Goal: Find specific page/section: Find specific page/section

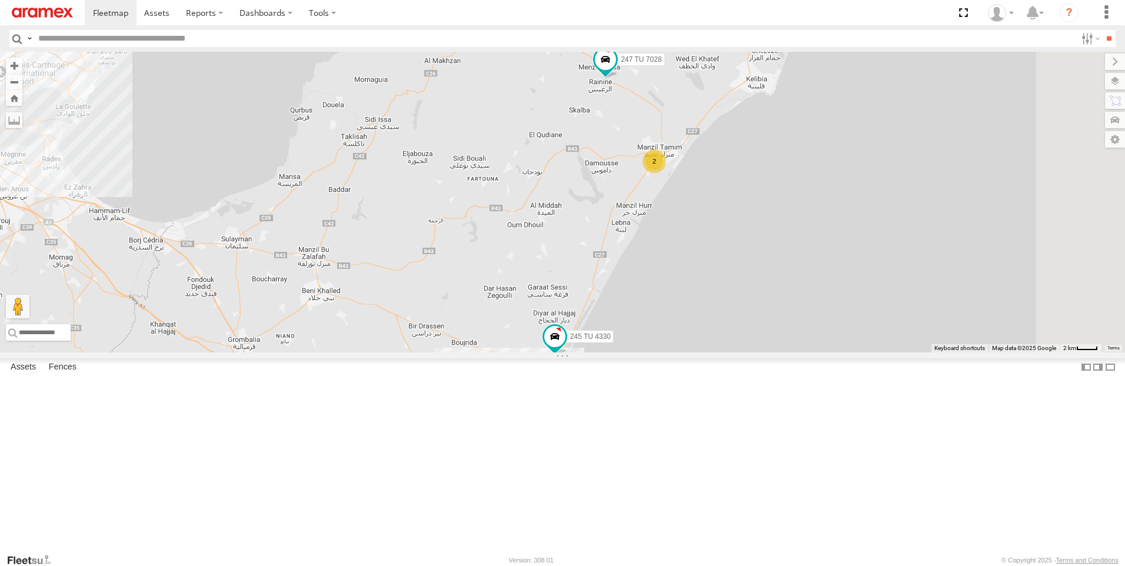
drag, startPoint x: 774, startPoint y: 197, endPoint x: 755, endPoint y: 293, distance: 97.6
click at [756, 292] on div "3 245 TU 4330 2 247 TU 7028" at bounding box center [562, 202] width 1125 height 301
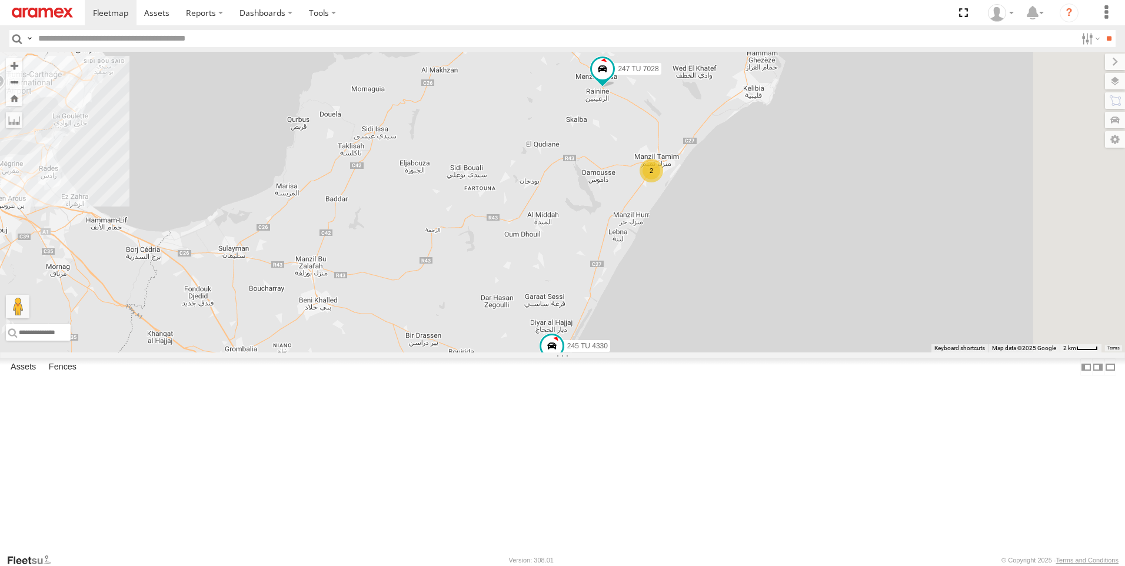
click at [755, 294] on div "3 245 TU 4330 2 247 TU 7028" at bounding box center [562, 202] width 1125 height 301
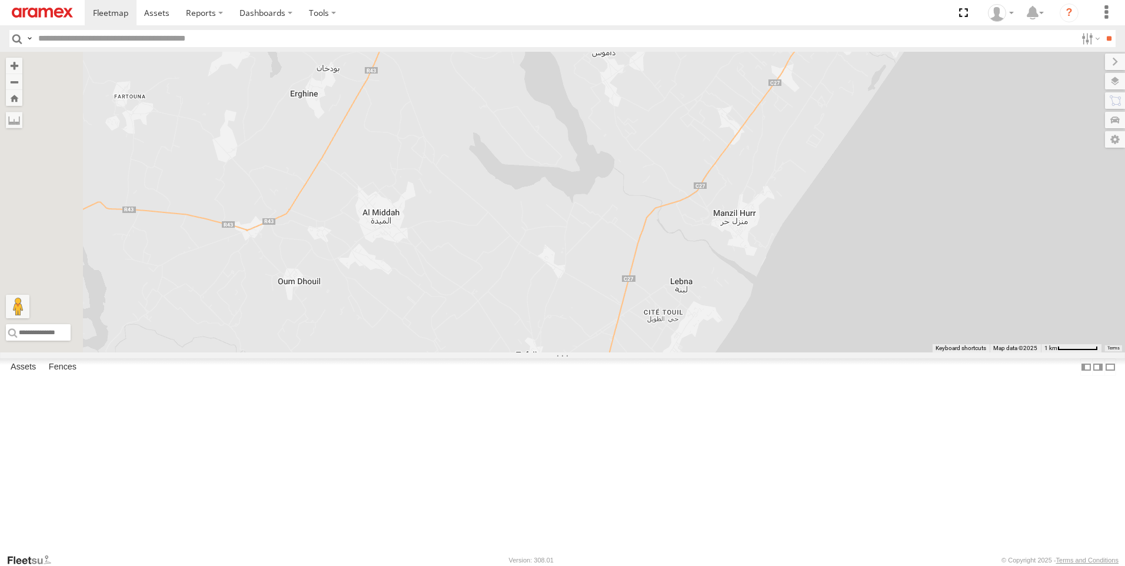
drag, startPoint x: 637, startPoint y: 399, endPoint x: 742, endPoint y: 267, distance: 169.1
click at [742, 267] on div "245 TU 4330 247 TU 7028 241 TU 8769 231 TU 3162" at bounding box center [562, 202] width 1125 height 301
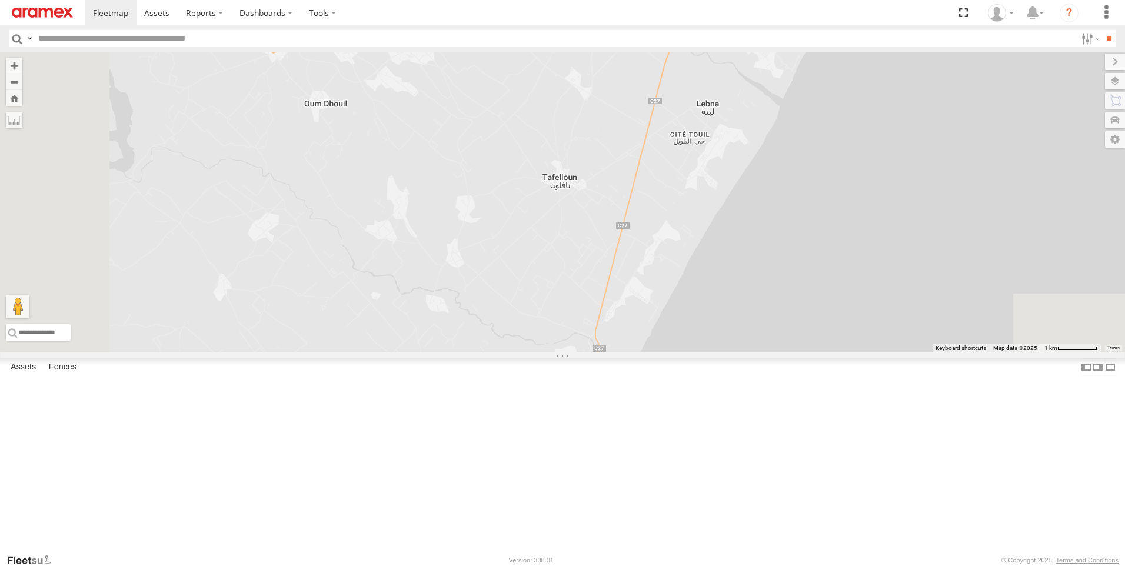
drag, startPoint x: 651, startPoint y: 436, endPoint x: 674, endPoint y: 265, distance: 172.7
click at [674, 265] on div "245 TU 4330 247 TU 7028 241 TU 8769 231 TU 3162" at bounding box center [562, 202] width 1125 height 301
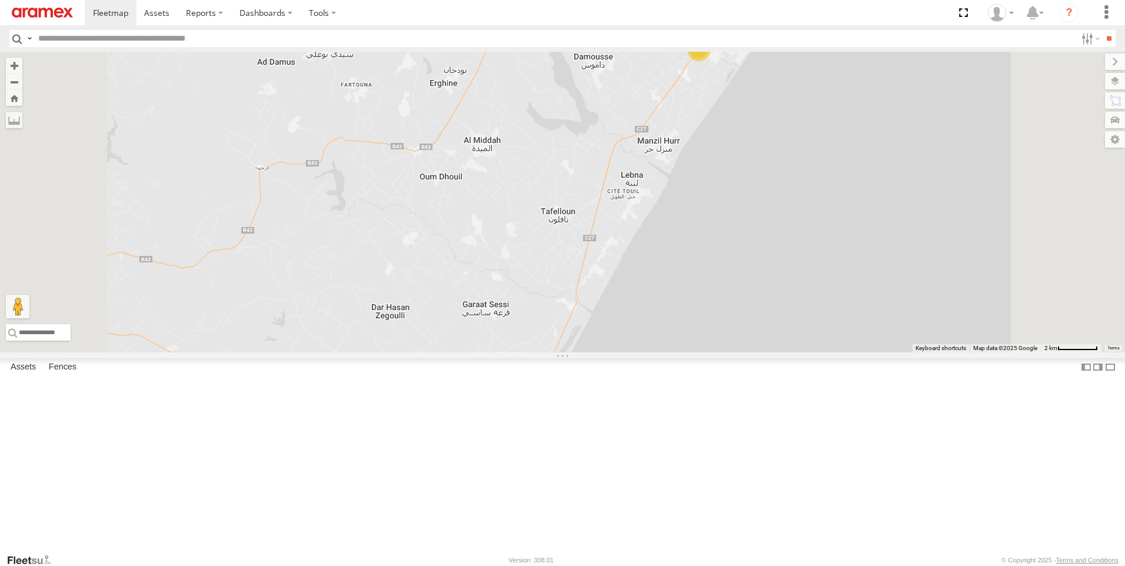
drag, startPoint x: 658, startPoint y: 424, endPoint x: 689, endPoint y: 297, distance: 130.3
click at [689, 297] on div "245 TU 4330 247 TU 7028 2" at bounding box center [562, 202] width 1125 height 301
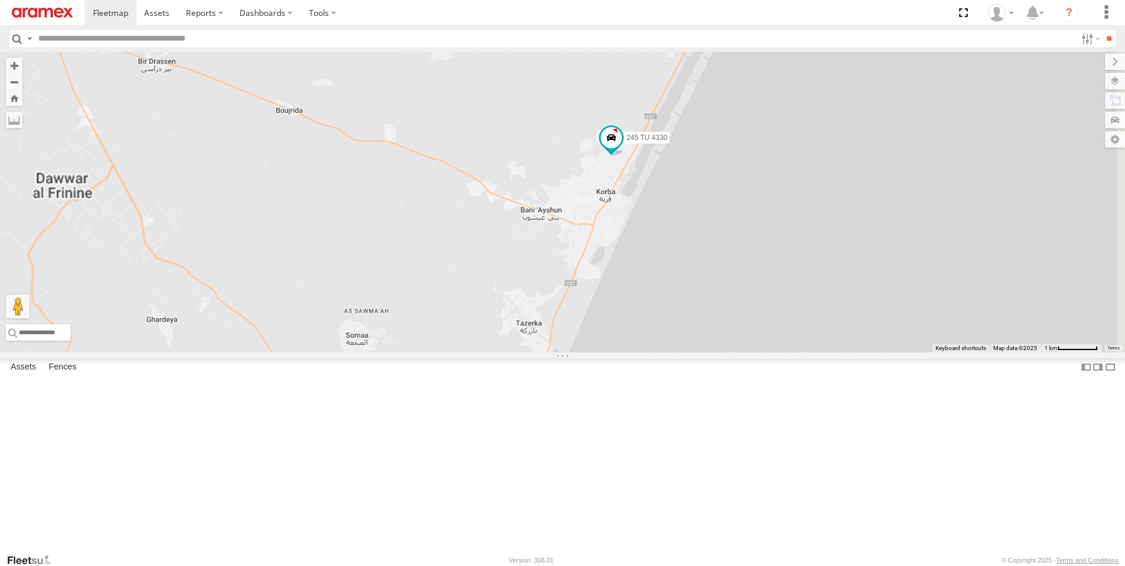
drag, startPoint x: 624, startPoint y: 411, endPoint x: 652, endPoint y: 319, distance: 96.2
click at [652, 319] on div "245 TU 4330 247 TU 7028" at bounding box center [562, 202] width 1125 height 301
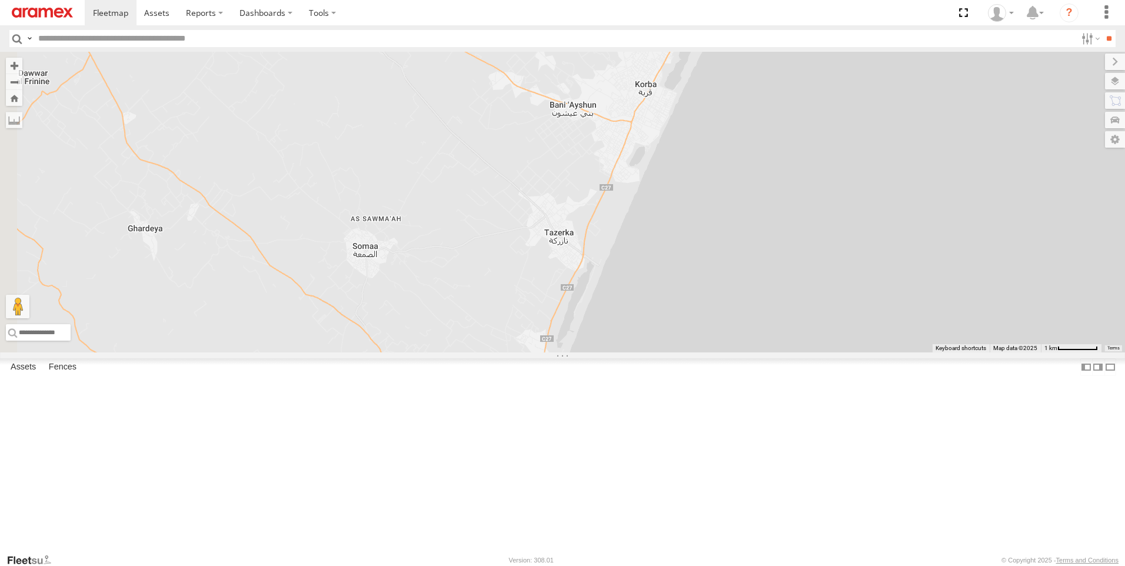
drag, startPoint x: 623, startPoint y: 406, endPoint x: 658, endPoint y: 304, distance: 108.3
click at [658, 304] on div "245 TU 4330 247 TU 7028" at bounding box center [562, 202] width 1125 height 301
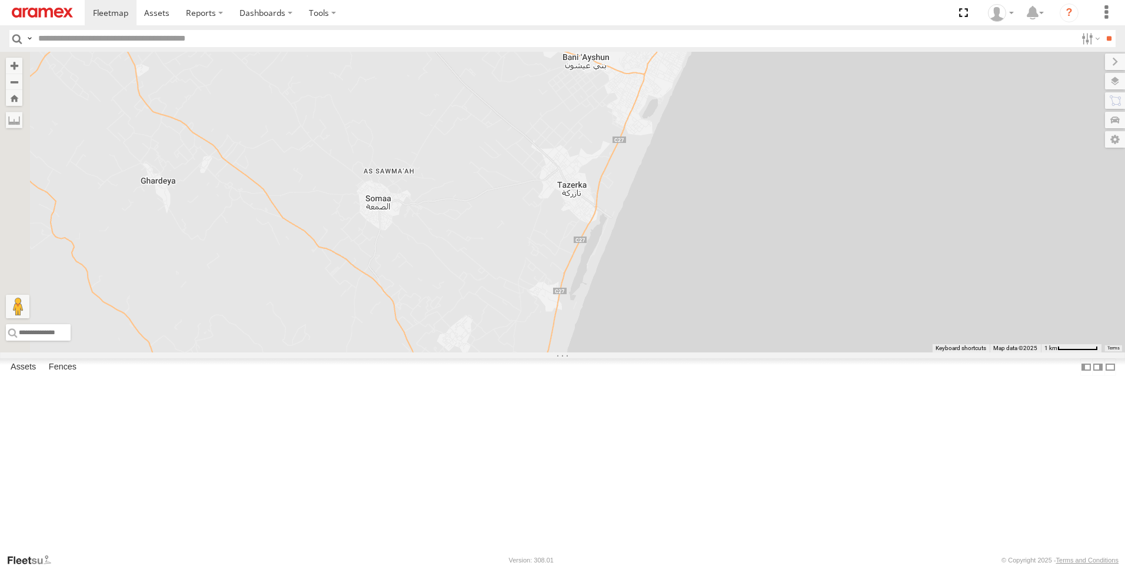
drag, startPoint x: 647, startPoint y: 312, endPoint x: 659, endPoint y: 262, distance: 51.1
click at [659, 262] on div "245 TU 4330 247 TU 7028" at bounding box center [562, 202] width 1125 height 301
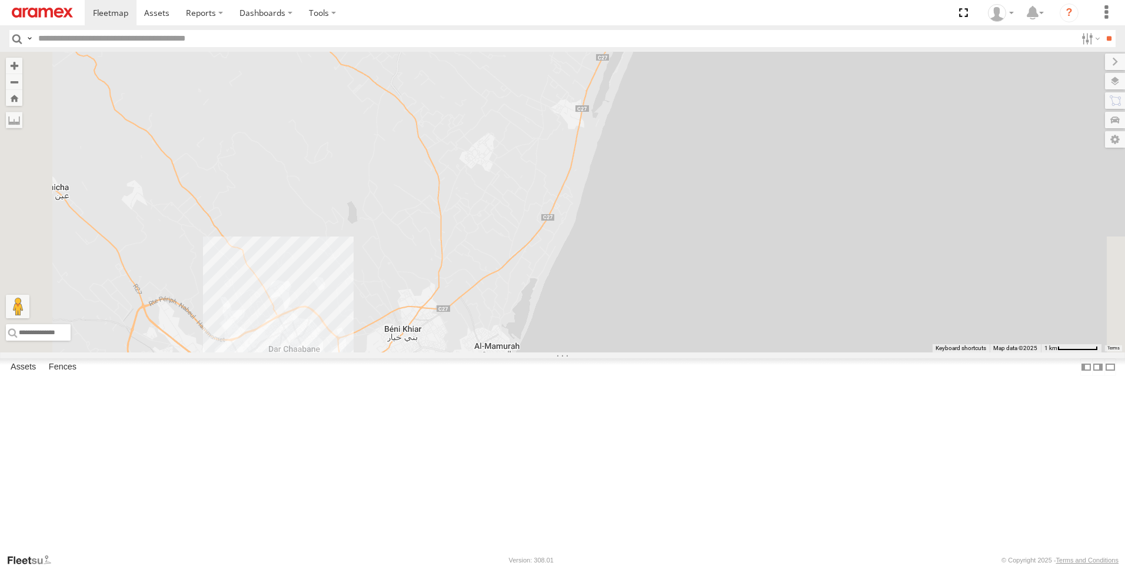
drag, startPoint x: 608, startPoint y: 419, endPoint x: 628, endPoint y: 251, distance: 169.4
click at [628, 251] on div "245 TU 4330 247 TU 7028" at bounding box center [562, 202] width 1125 height 301
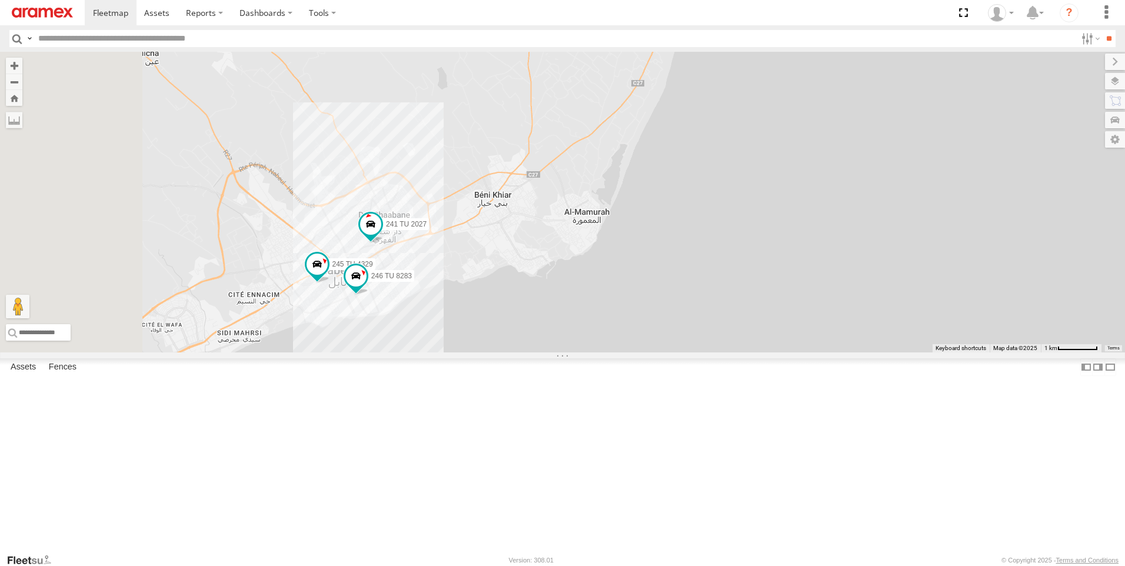
drag, startPoint x: 469, startPoint y: 400, endPoint x: 561, endPoint y: 270, distance: 159.5
click at [561, 270] on div "245 TU 4330 247 TU 7028 241 TU 2027 245 TU 4329 246 TU 8283" at bounding box center [562, 202] width 1125 height 301
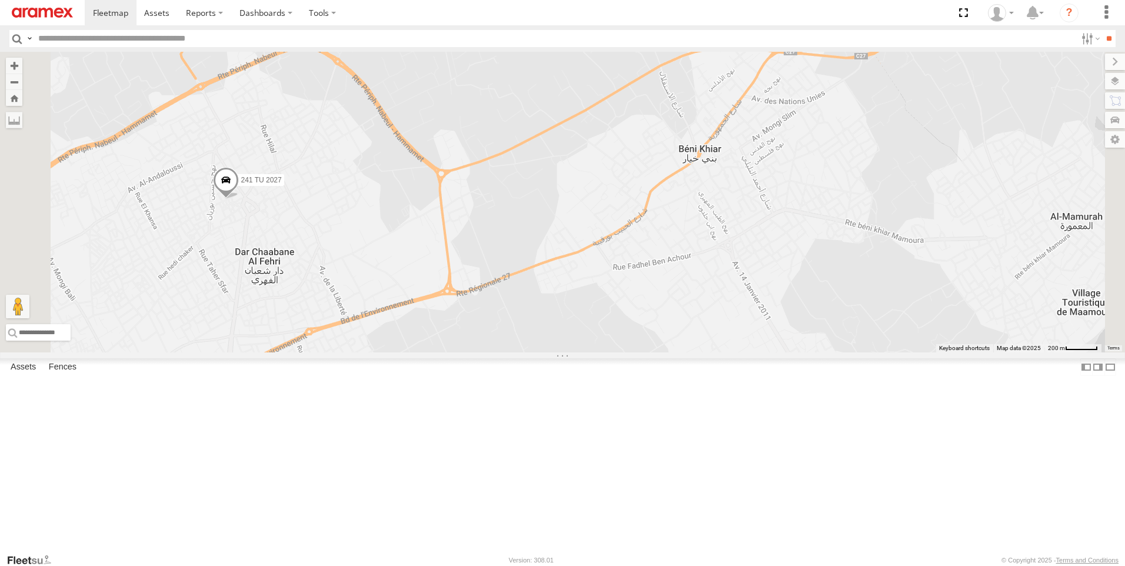
click at [239, 198] on span at bounding box center [226, 182] width 26 height 32
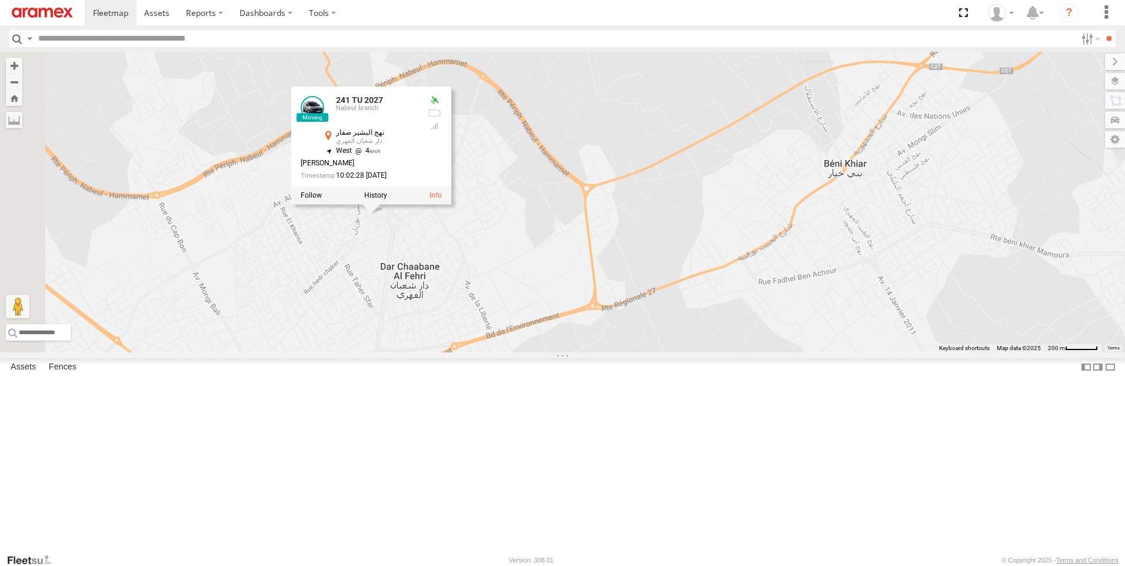
drag, startPoint x: 416, startPoint y: 332, endPoint x: 562, endPoint y: 346, distance: 147.2
click at [562, 346] on div "245 TU 4330 231 TU 3162 241 TU 8769 247 TU 7028 246 TU 8283 241 TU 2027 245 TU …" at bounding box center [562, 202] width 1125 height 301
drag, startPoint x: 659, startPoint y: 355, endPoint x: 842, endPoint y: 53, distance: 353.2
click at [659, 352] on div "245 TU 4330 231 TU 3162 241 TU 8769 247 TU 7028 246 TU 8283 241 TU 2027 245 TU …" at bounding box center [562, 202] width 1125 height 301
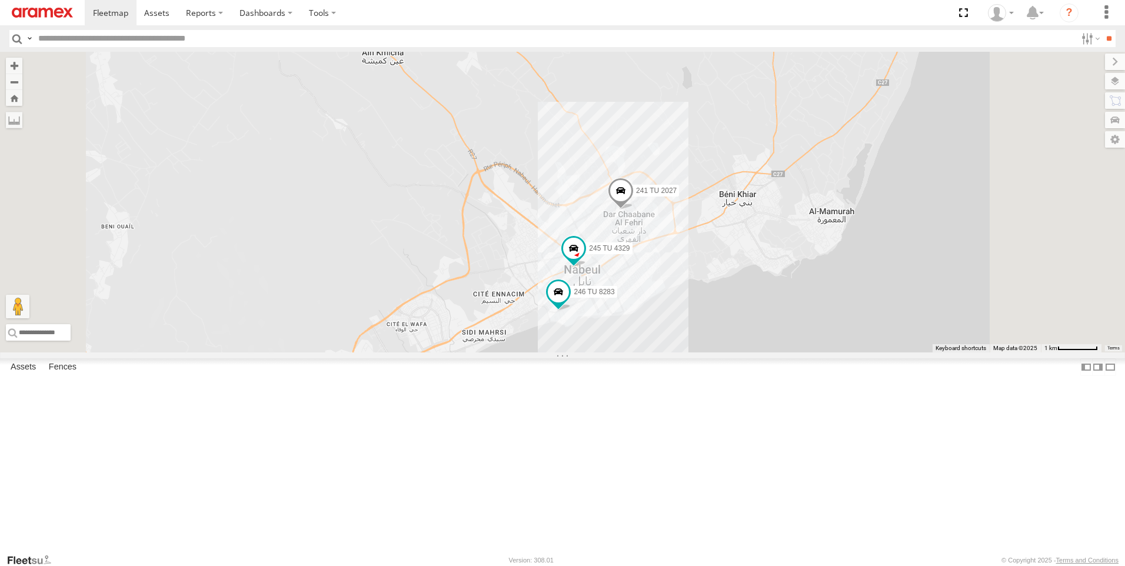
drag, startPoint x: 771, startPoint y: 152, endPoint x: 749, endPoint y: 267, distance: 117.3
click at [749, 267] on div "245 TU 4329 246 TU 8283 241 TU 2027" at bounding box center [562, 202] width 1125 height 301
click at [634, 209] on span at bounding box center [621, 194] width 26 height 32
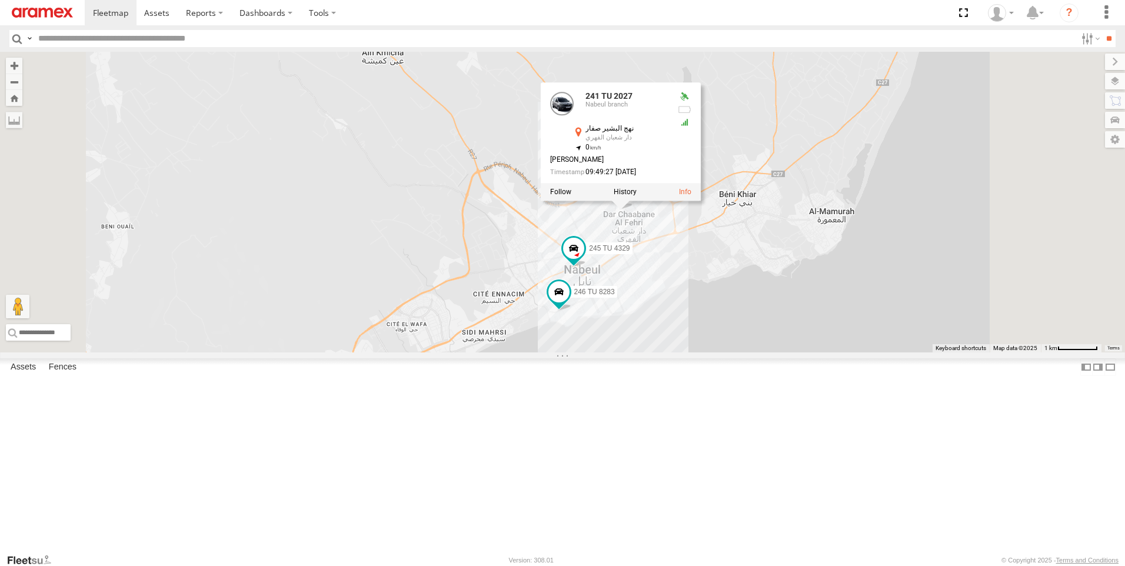
click at [701, 322] on div "245 TU 4329 246 TU 8283 241 TU 2027 241 TU 2027 Nabeul branch نهج البشير صفار د…" at bounding box center [562, 202] width 1125 height 301
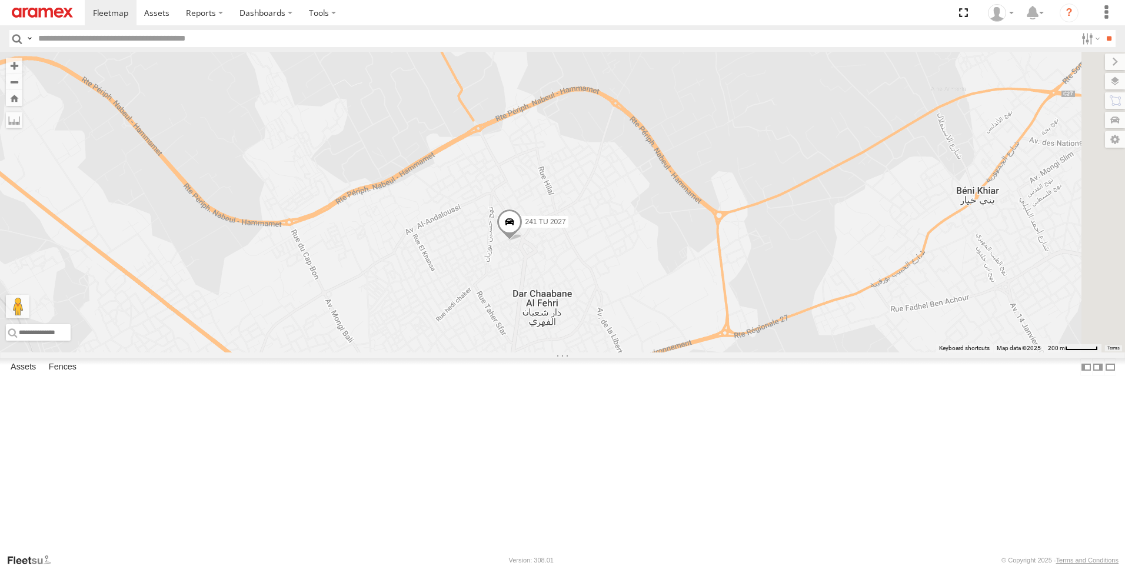
drag, startPoint x: 769, startPoint y: 352, endPoint x: 586, endPoint y: 365, distance: 184.0
click at [586, 352] on div "245 TU 4329 246 TU 8283 241 TU 2027" at bounding box center [562, 202] width 1125 height 301
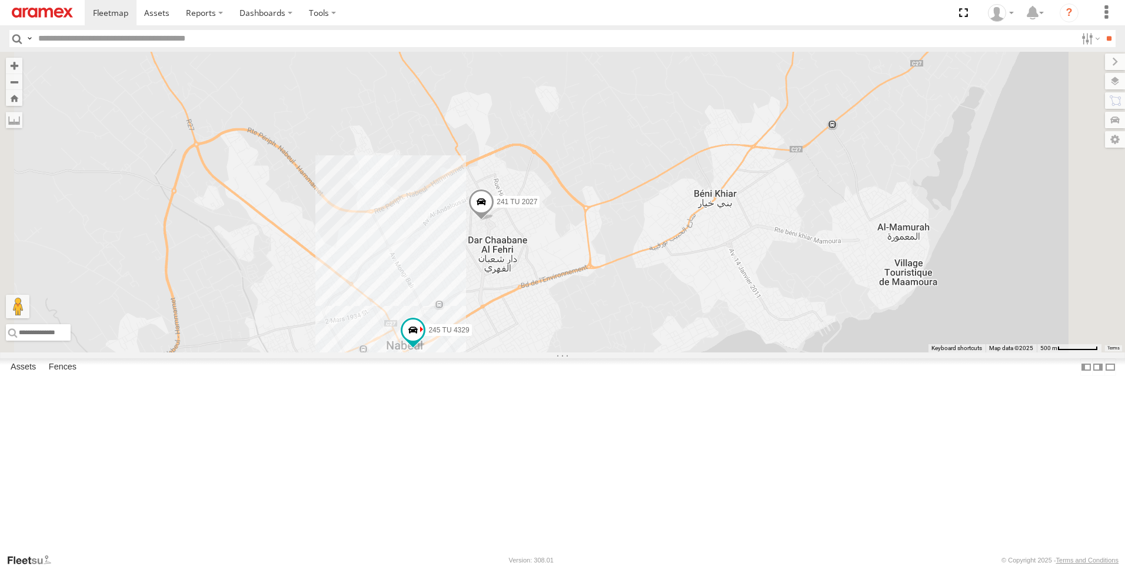
drag, startPoint x: 630, startPoint y: 305, endPoint x: 652, endPoint y: 319, distance: 25.9
click at [494, 221] on span at bounding box center [481, 205] width 26 height 32
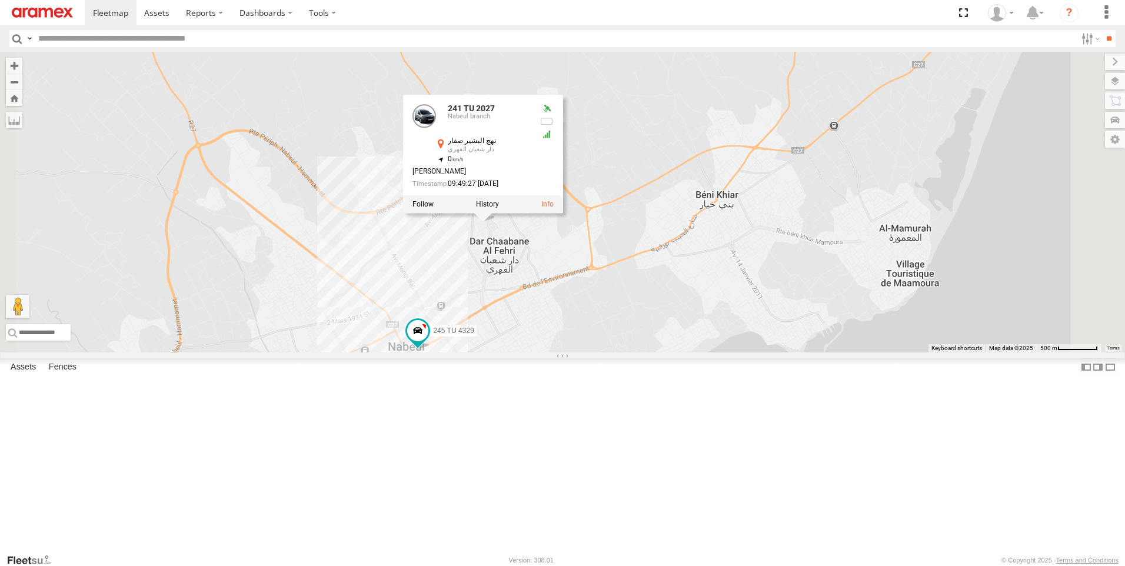
click at [790, 218] on div "241 TU 2027 245 TU 4329 246 TU 8283 241 TU 2027 Nabeul branch نهج البشير صفار د…" at bounding box center [562, 202] width 1125 height 301
